Goal: Navigation & Orientation: Find specific page/section

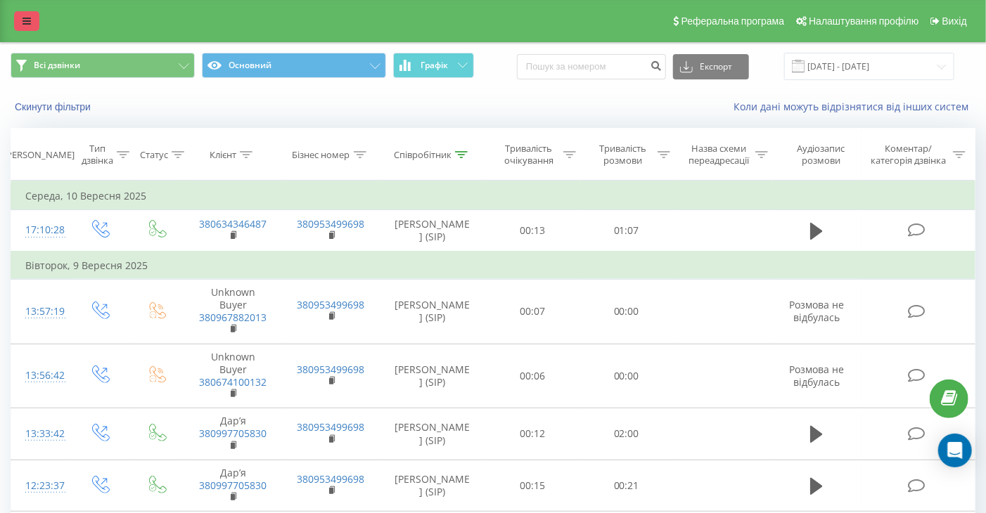
click at [30, 22] on icon at bounding box center [26, 21] width 8 height 10
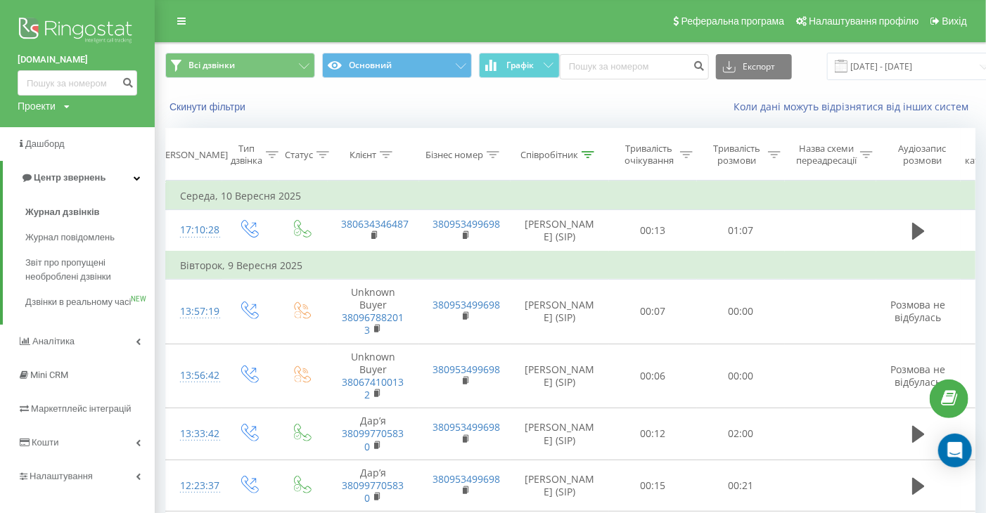
click at [58, 60] on link "[DOMAIN_NAME]" at bounding box center [78, 60] width 120 height 14
click at [59, 106] on div "Проекти getvisa.org.ua" at bounding box center [44, 106] width 52 height 14
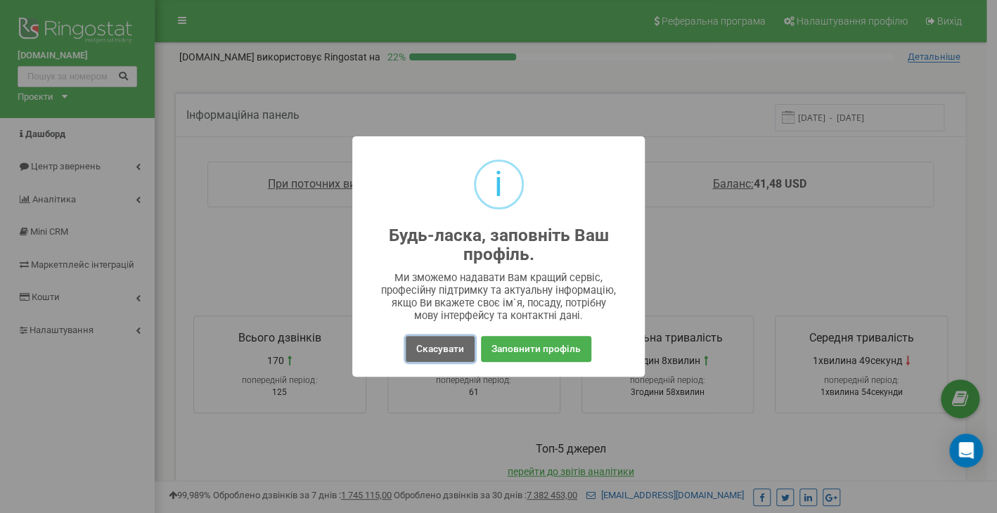
click at [449, 358] on button "Скасувати" at bounding box center [440, 349] width 69 height 26
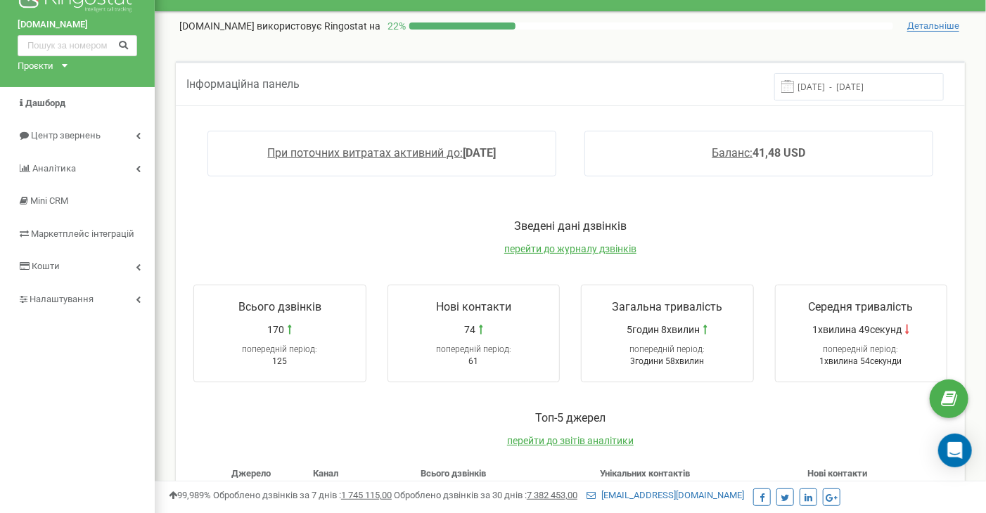
scroll to position [27, 0]
